Goal: Information Seeking & Learning: Check status

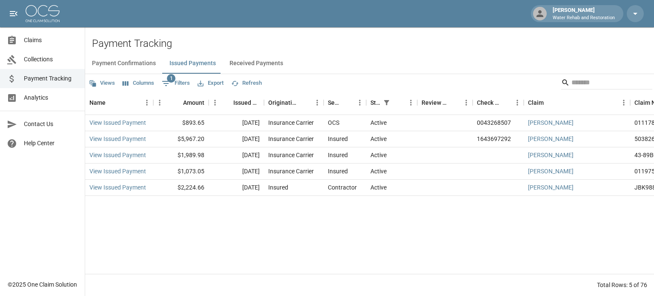
click at [44, 46] on link "Claims" at bounding box center [42, 40] width 85 height 19
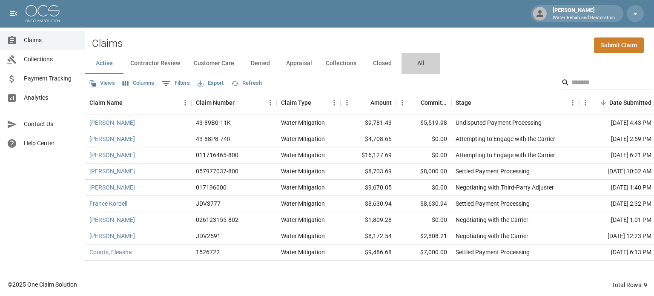
click at [421, 61] on button "All" at bounding box center [421, 63] width 38 height 20
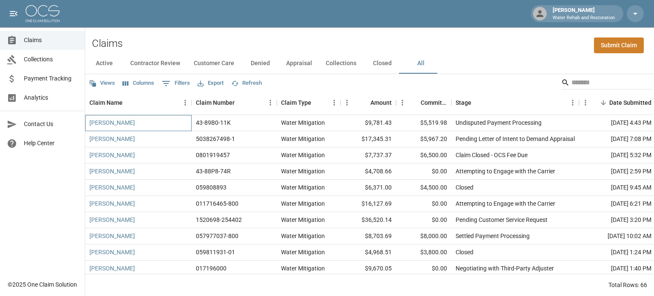
click at [153, 127] on div "[PERSON_NAME]" at bounding box center [138, 123] width 106 height 16
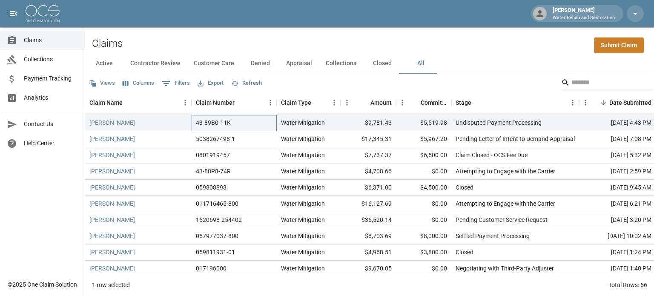
click at [219, 123] on div "43-89B0-11K" at bounding box center [213, 122] width 35 height 9
click at [165, 121] on div "[PERSON_NAME]" at bounding box center [138, 123] width 106 height 16
